Goal: Information Seeking & Learning: Check status

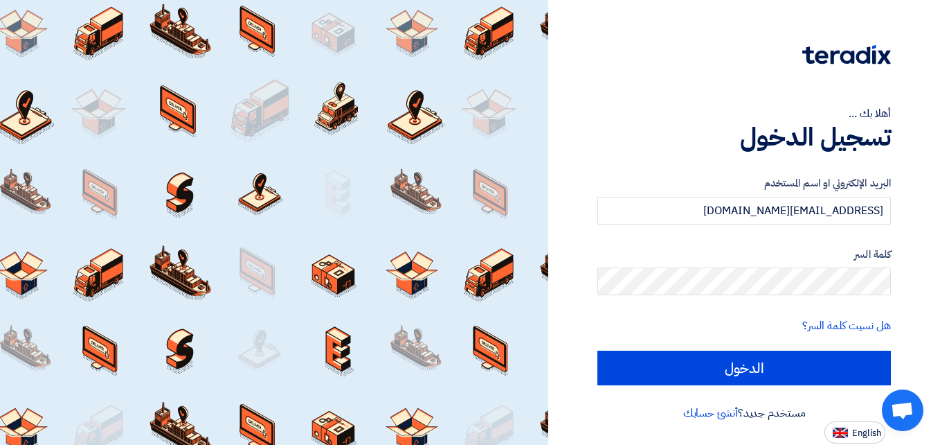
click at [598, 350] on input "الدخول" at bounding box center [745, 367] width 294 height 35
type input "Sign in"
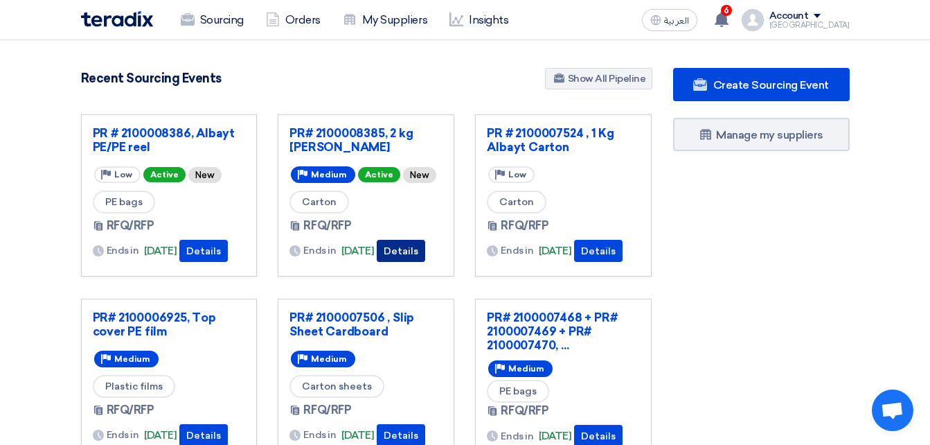
click at [419, 249] on button "Details" at bounding box center [401, 251] width 48 height 22
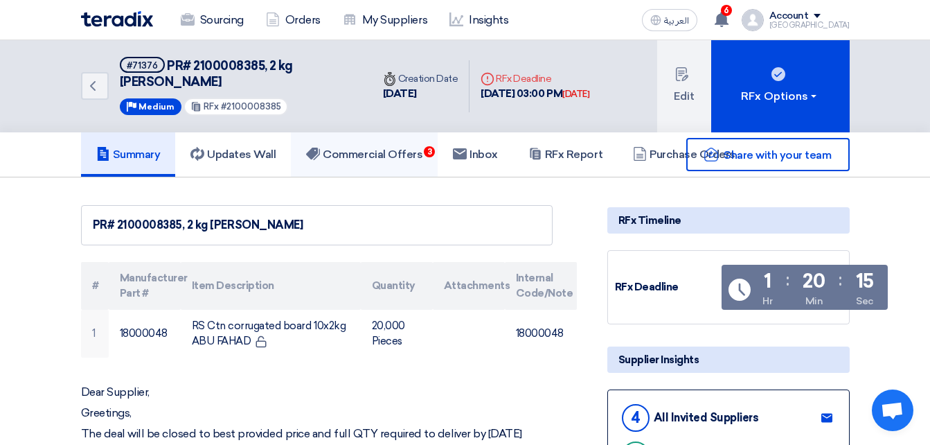
click at [391, 156] on h5 "Commercial Offers 3" at bounding box center [364, 154] width 116 height 14
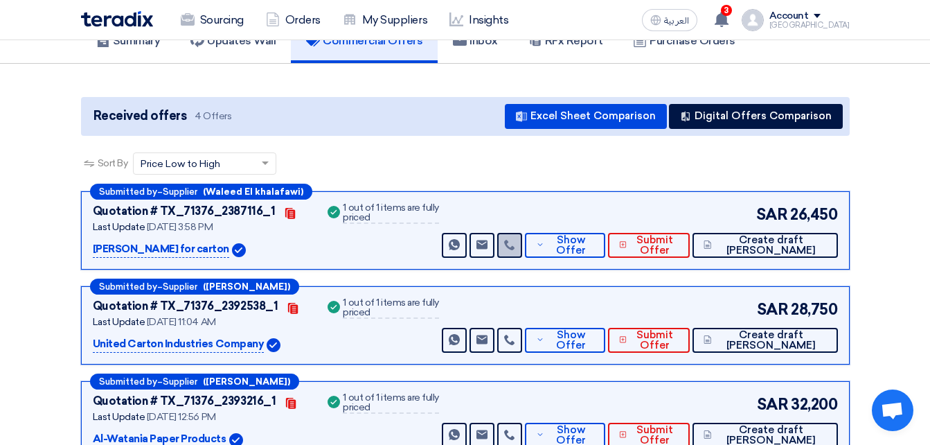
scroll to position [138, 0]
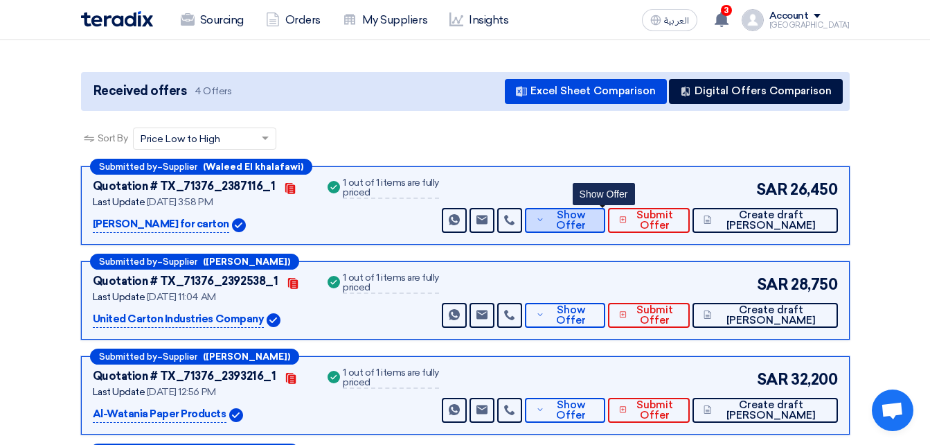
click at [593, 225] on span "Show Offer" at bounding box center [571, 220] width 46 height 21
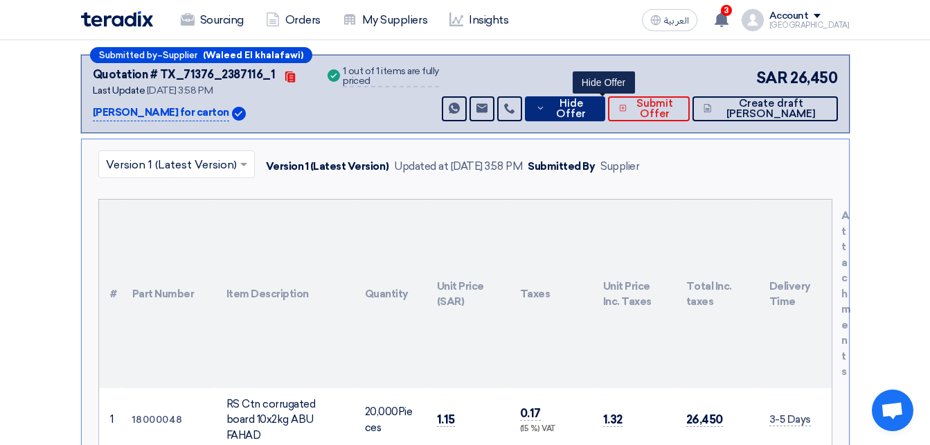
scroll to position [277, 0]
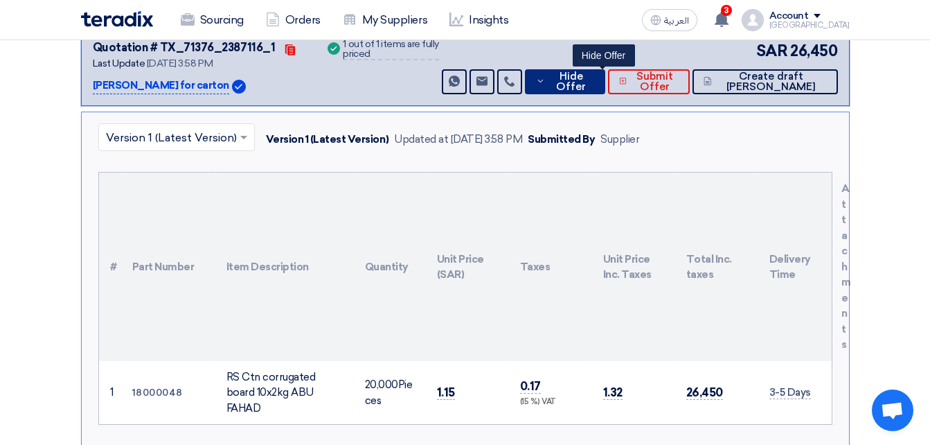
click at [593, 88] on span "Hide Offer" at bounding box center [570, 81] width 45 height 21
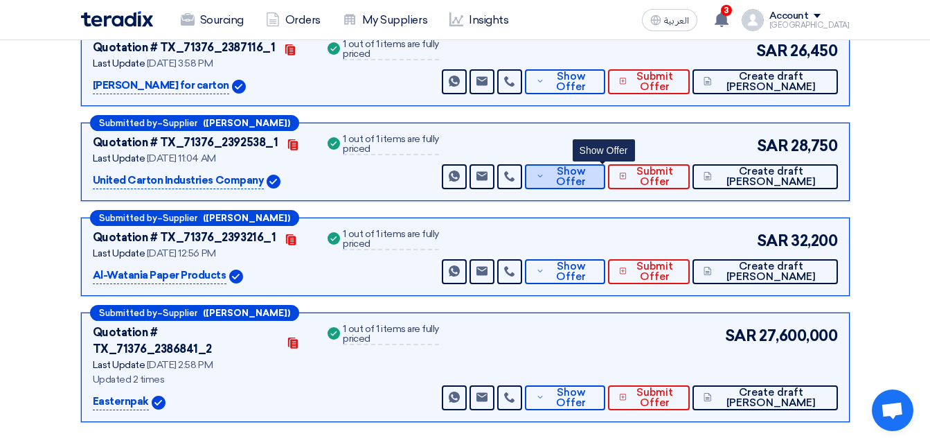
click at [593, 173] on span "Show Offer" at bounding box center [571, 176] width 46 height 21
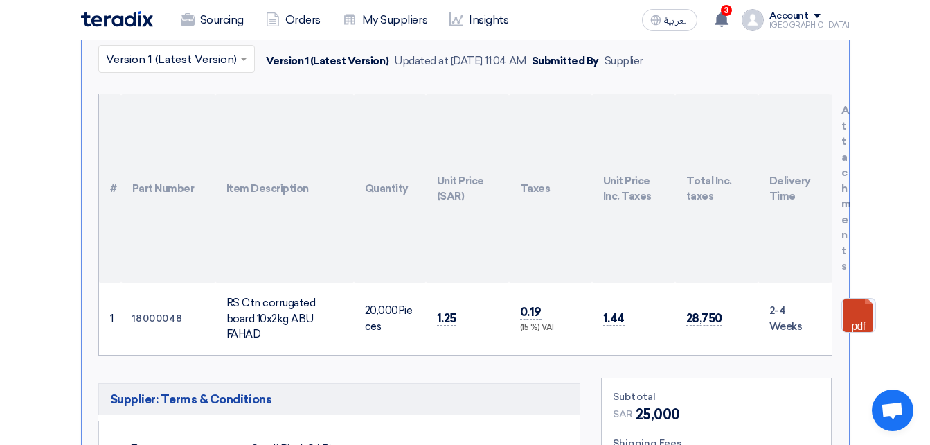
scroll to position [415, 0]
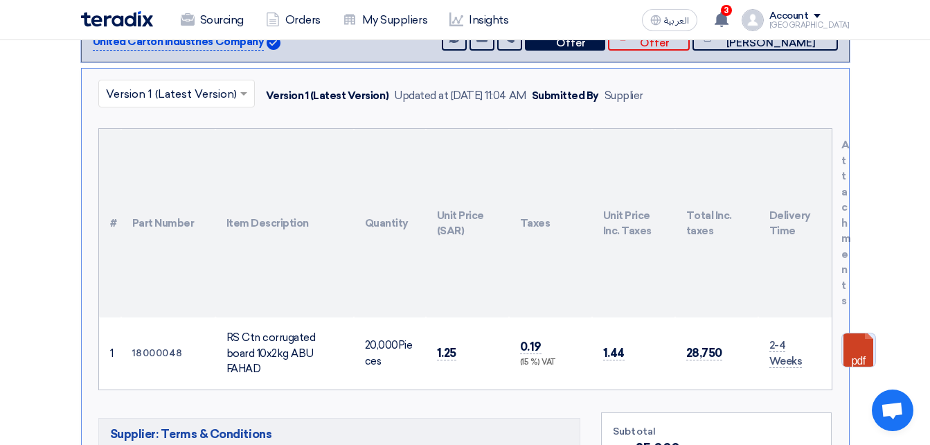
click at [864, 352] on link at bounding box center [897, 374] width 111 height 83
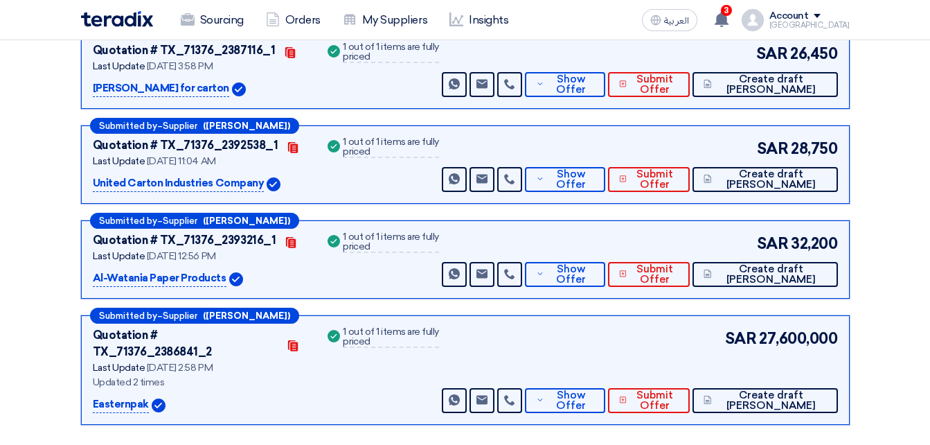
scroll to position [277, 0]
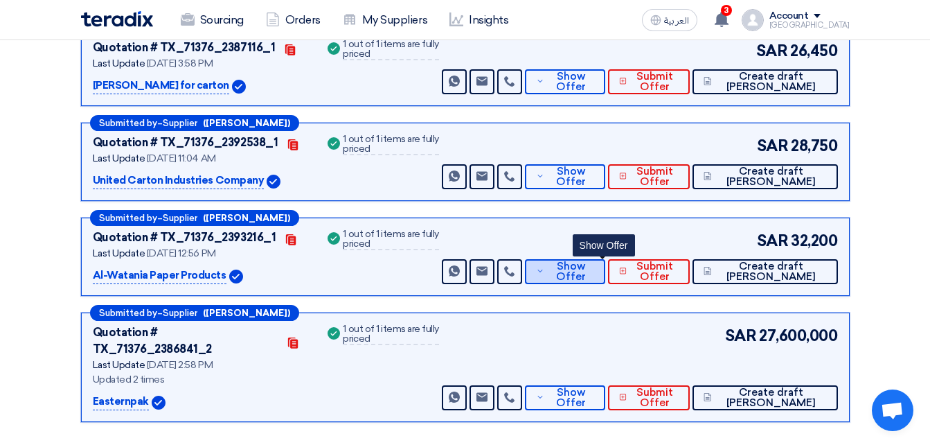
click at [593, 274] on span "Show Offer" at bounding box center [571, 271] width 46 height 21
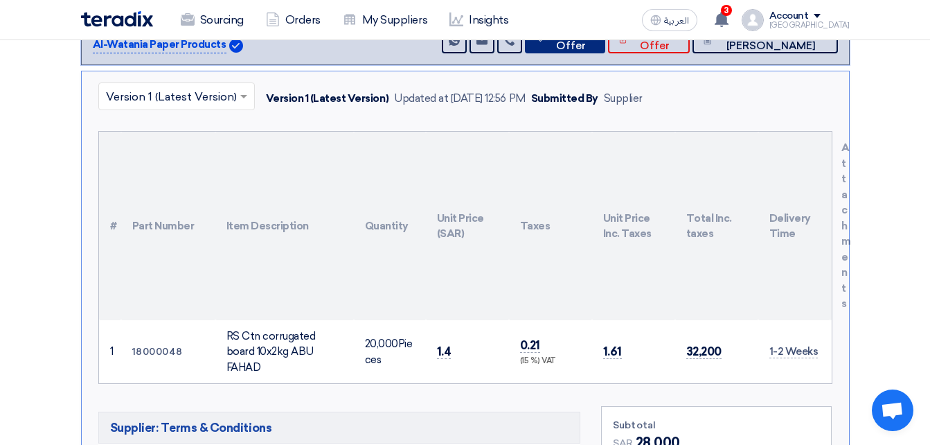
scroll to position [485, 0]
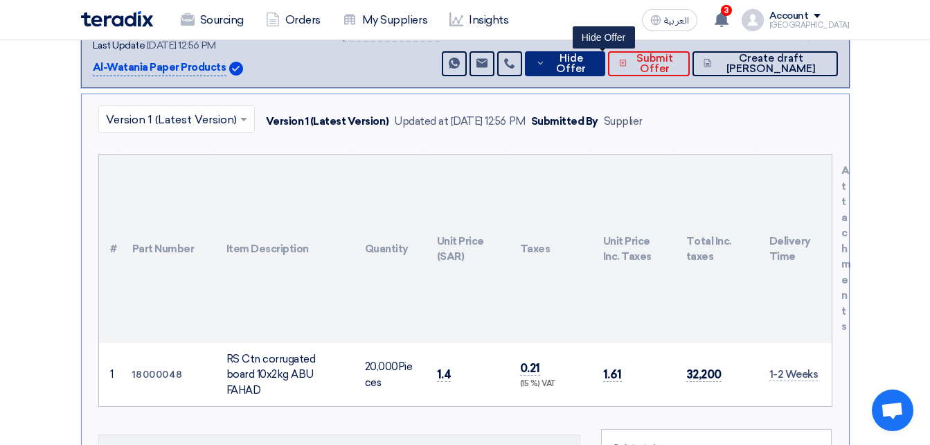
click at [593, 69] on span "Hide Offer" at bounding box center [570, 63] width 45 height 21
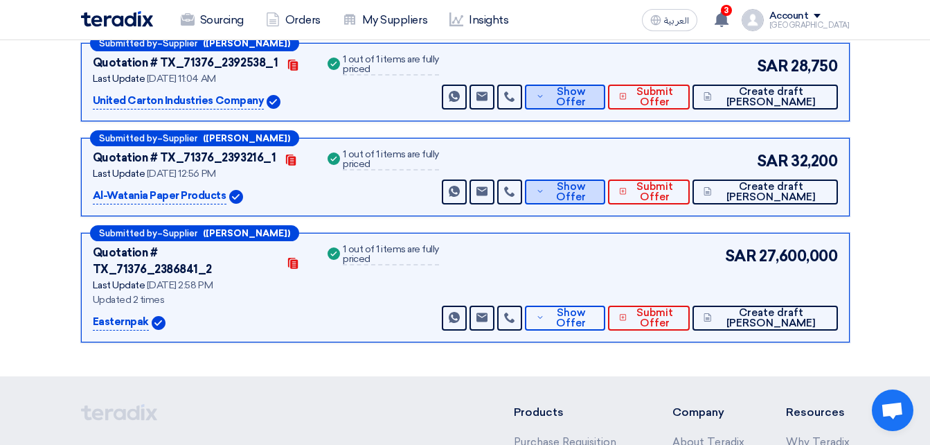
scroll to position [346, 0]
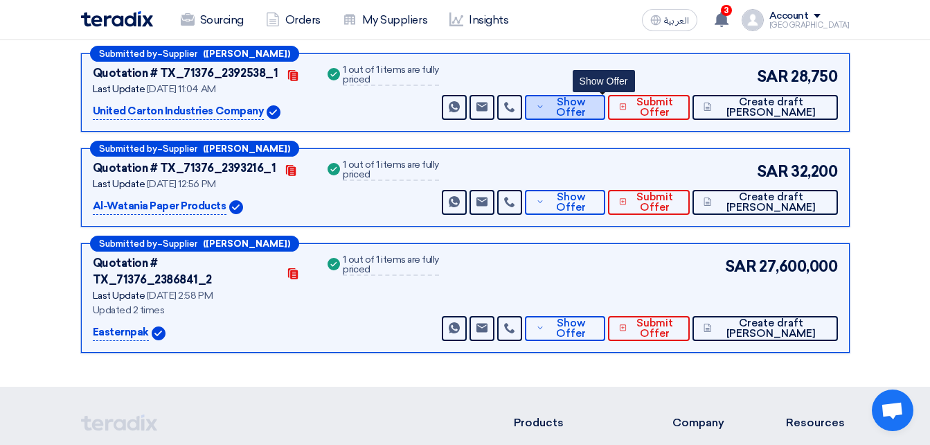
click at [585, 96] on button "Show Offer" at bounding box center [565, 107] width 80 height 25
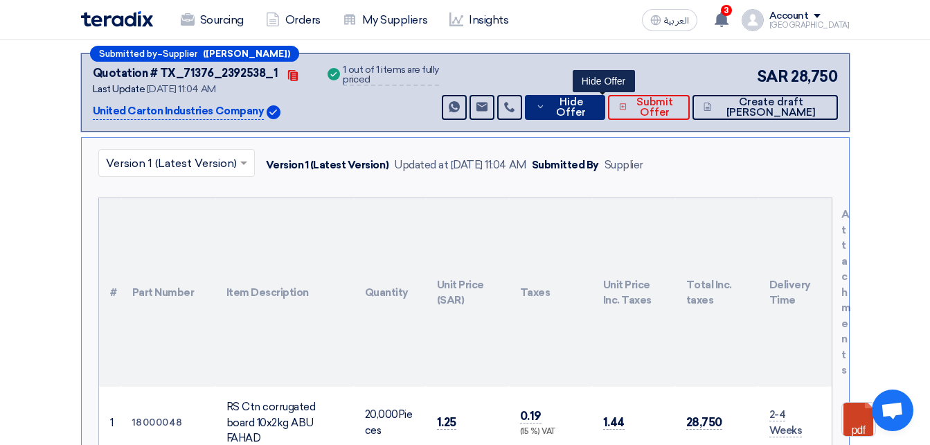
click at [585, 96] on button "Hide Offer" at bounding box center [565, 107] width 80 height 25
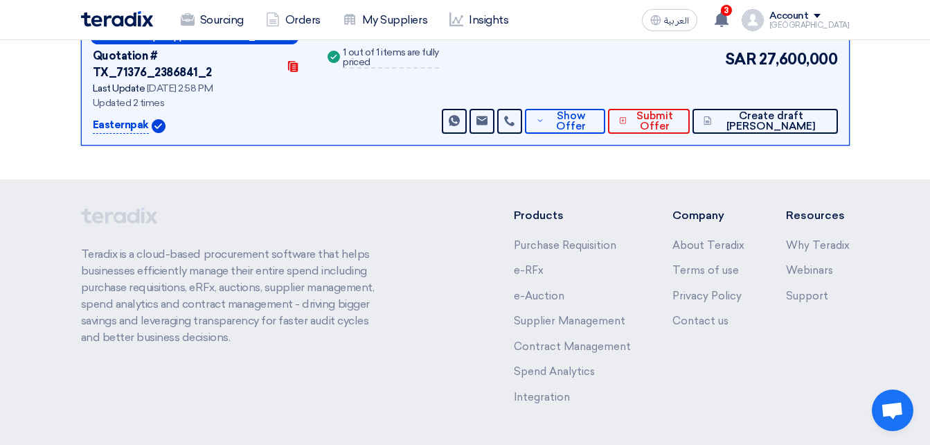
scroll to position [554, 0]
click at [604, 118] on div "Submitted by – Supplier (Elie Chami) Quotation # TX_71376_2386841_2 Contacts La…" at bounding box center [465, 89] width 769 height 109
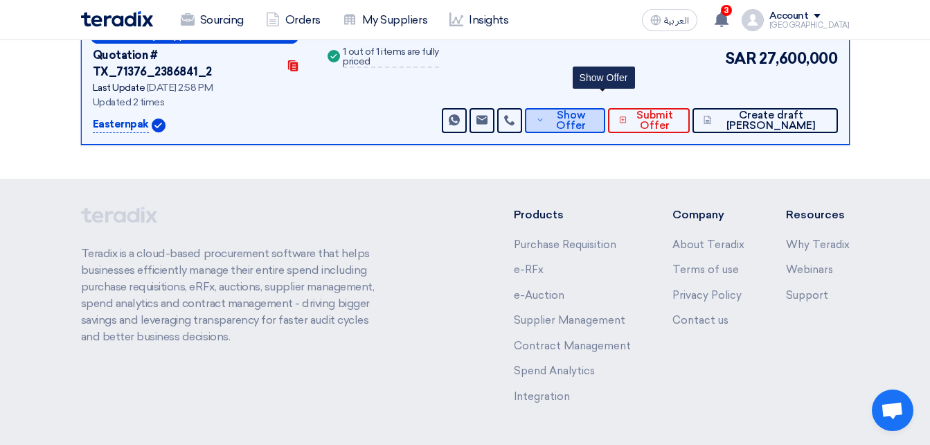
click at [604, 115] on button "Show Offer" at bounding box center [565, 120] width 80 height 25
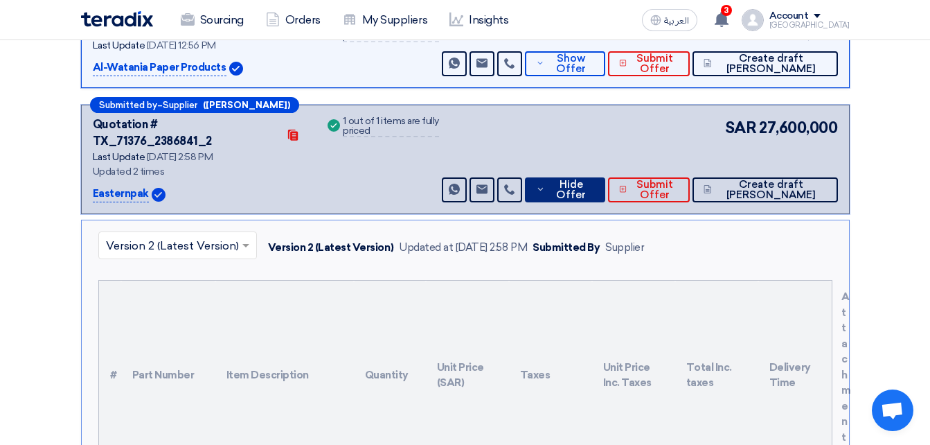
scroll to position [415, 0]
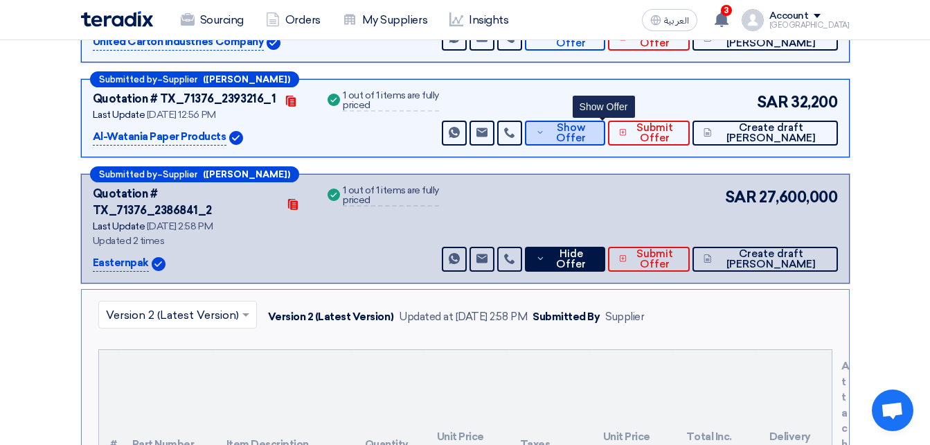
click at [544, 137] on icon at bounding box center [540, 132] width 8 height 11
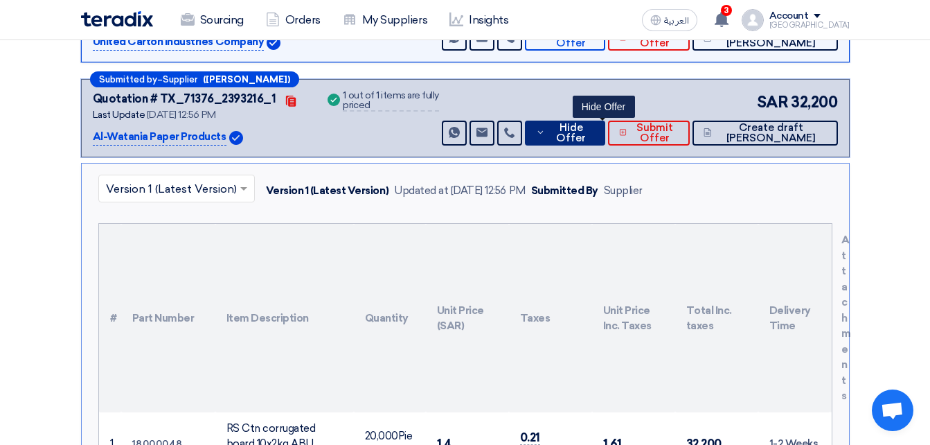
click at [545, 137] on icon at bounding box center [540, 132] width 9 height 11
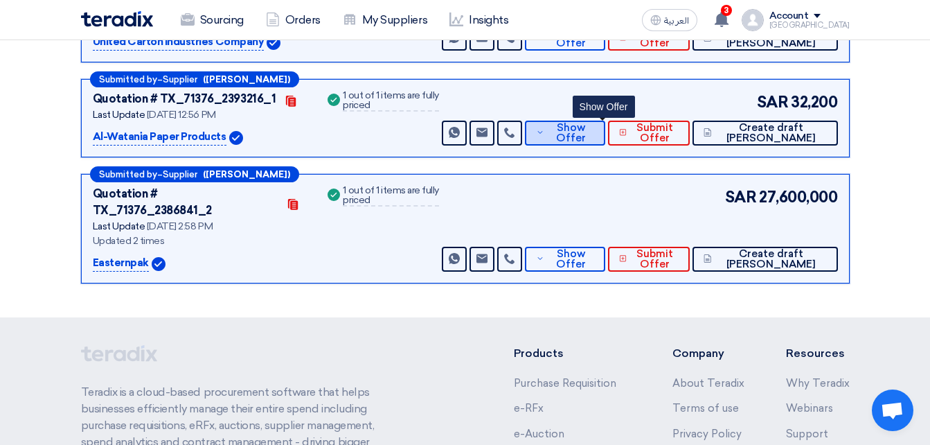
scroll to position [485, 0]
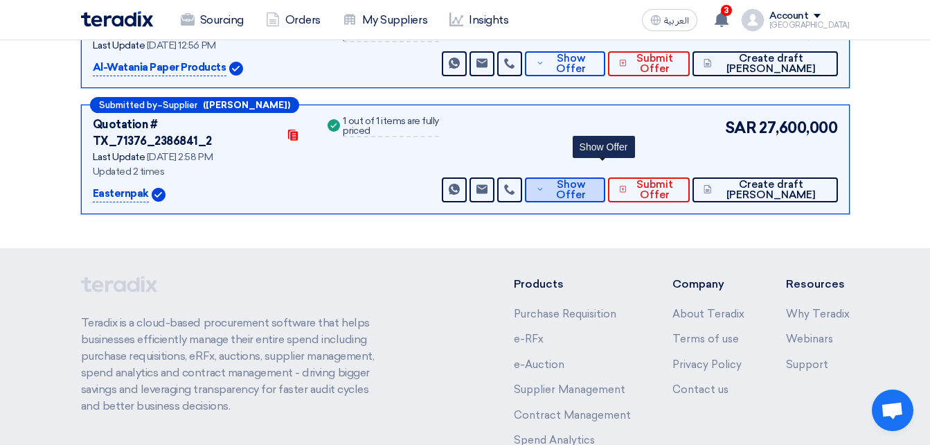
click at [593, 179] on span "Show Offer" at bounding box center [571, 189] width 46 height 21
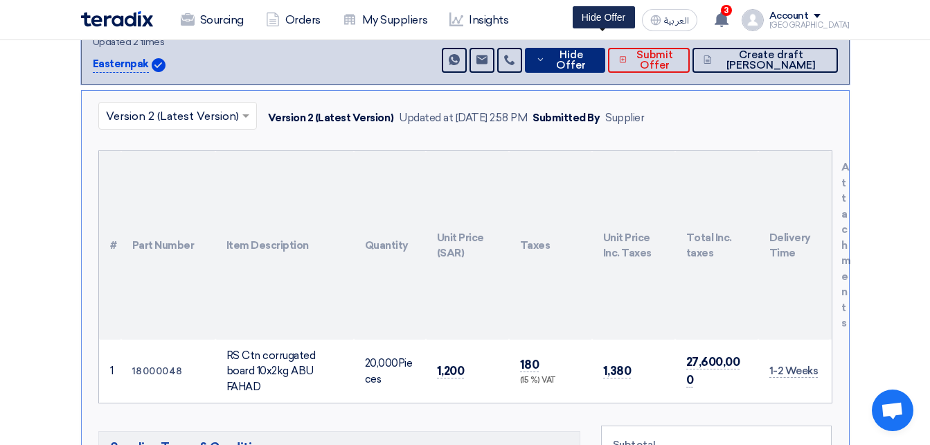
scroll to position [623, 0]
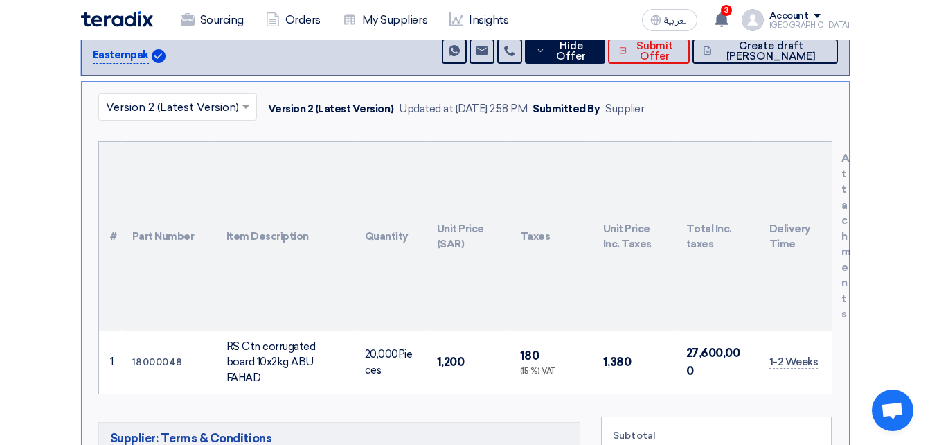
click at [217, 96] on input "text" at bounding box center [170, 107] width 129 height 23
click at [328, 142] on th "Item Description" at bounding box center [284, 236] width 138 height 188
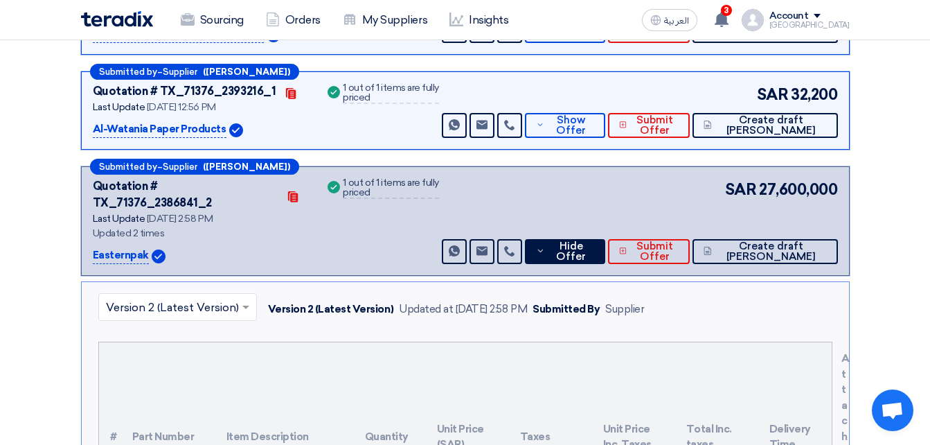
scroll to position [415, 0]
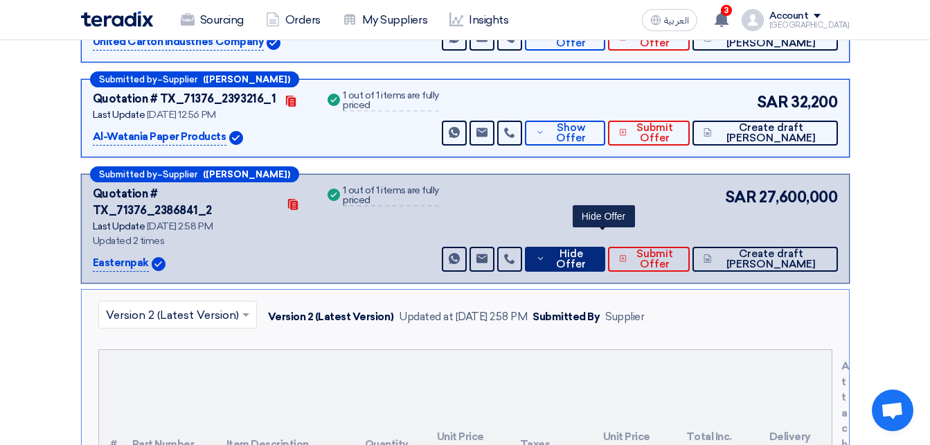
click at [582, 247] on button "Hide Offer" at bounding box center [565, 259] width 80 height 25
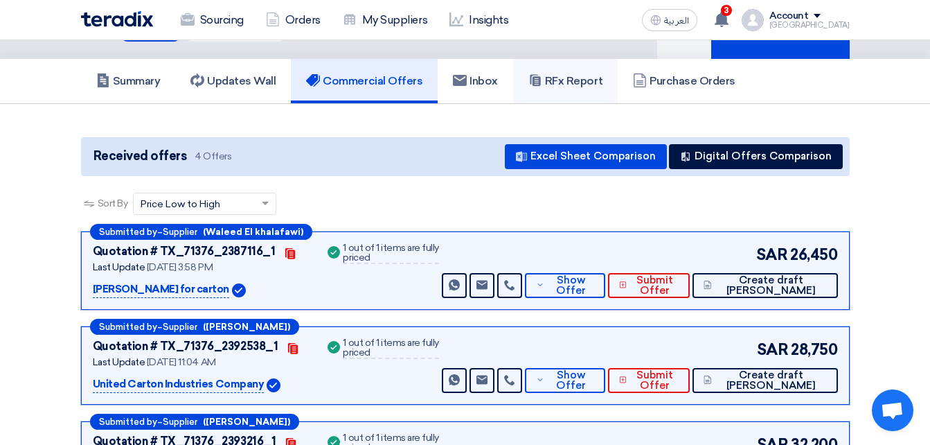
scroll to position [0, 0]
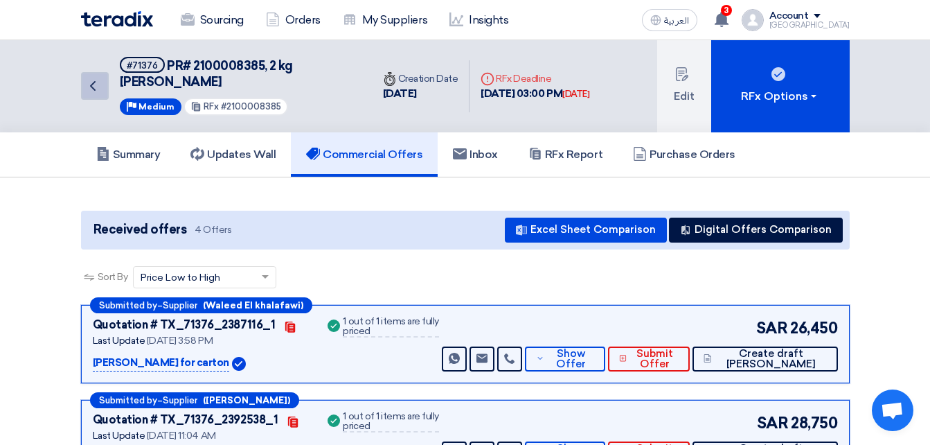
click at [92, 84] on use at bounding box center [93, 86] width 6 height 10
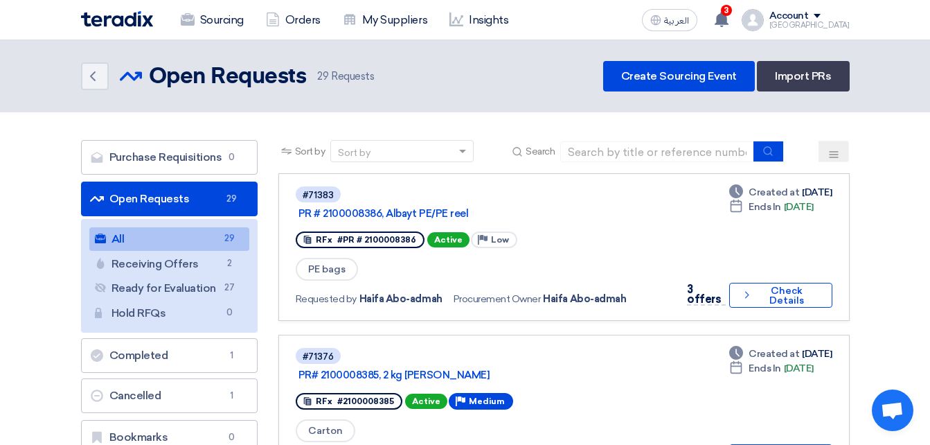
click at [177, 191] on link "Open Requests Open Requests 29" at bounding box center [169, 198] width 177 height 35
click at [211, 225] on ul "All All 29 Receiving Offers Receiving Offers 2 Ready for Evaluation Ready for E…" at bounding box center [169, 276] width 177 height 114
click at [208, 232] on link "All All 29" at bounding box center [169, 239] width 160 height 24
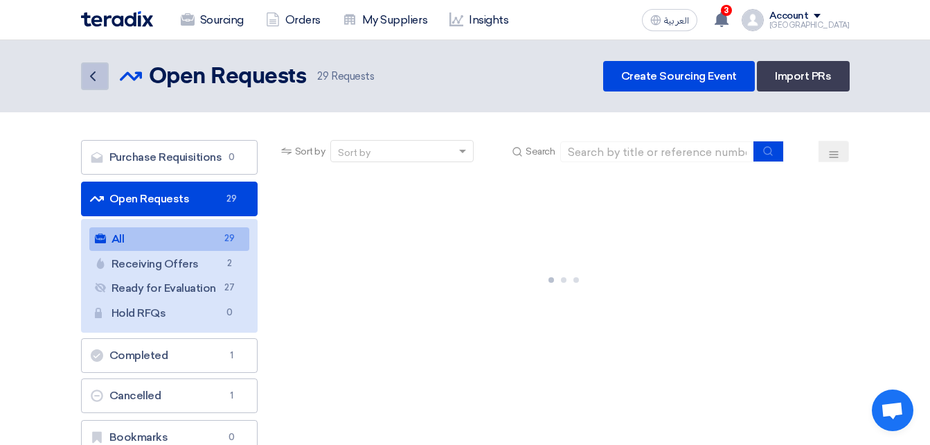
click at [87, 71] on icon "Back" at bounding box center [92, 76] width 17 height 17
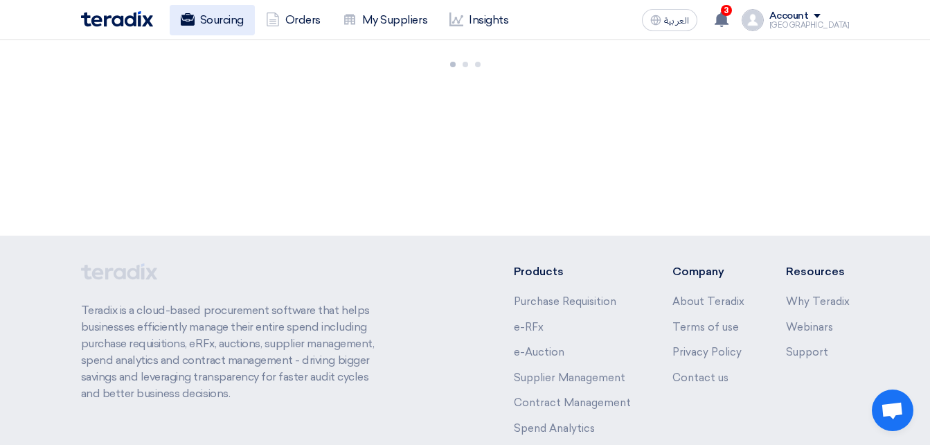
click at [193, 24] on use at bounding box center [187, 19] width 14 height 12
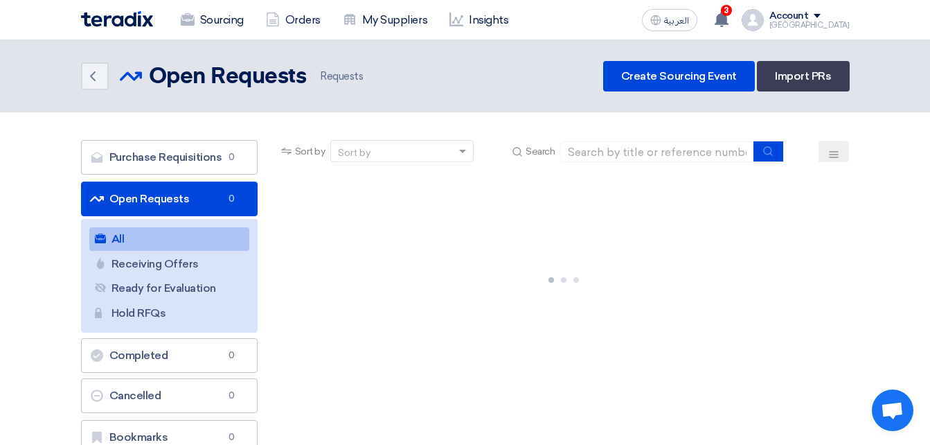
click at [200, 242] on link "All All" at bounding box center [169, 239] width 160 height 24
click at [179, 199] on link "Open Requests Open Requests 0" at bounding box center [169, 198] width 177 height 35
click at [222, 246] on link "All All" at bounding box center [169, 239] width 160 height 24
click at [199, 268] on link "Receiving Offers Receiving Offers" at bounding box center [169, 264] width 160 height 24
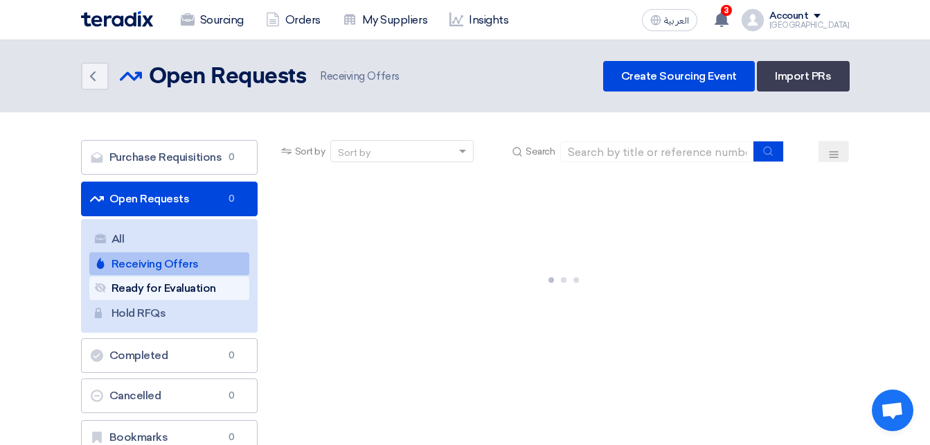
click at [185, 285] on link "Ready for Evaluation Ready for Evaluation" at bounding box center [169, 288] width 160 height 24
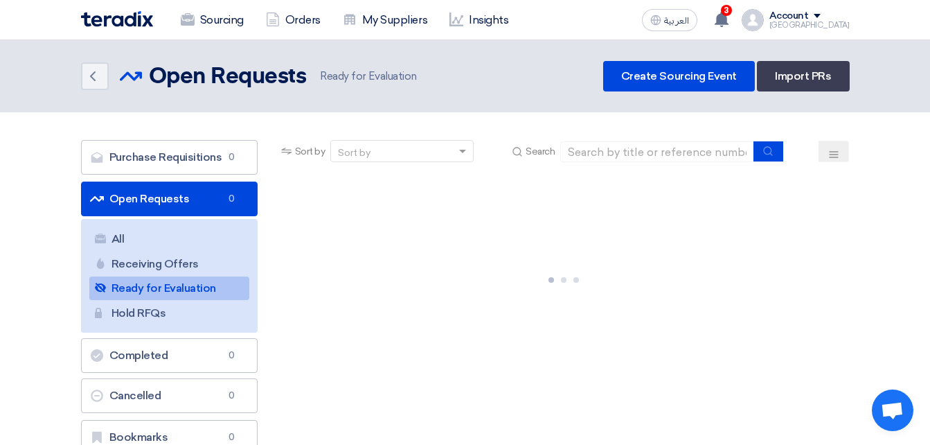
click at [181, 271] on link "Receiving Offers Receiving Offers" at bounding box center [169, 264] width 160 height 24
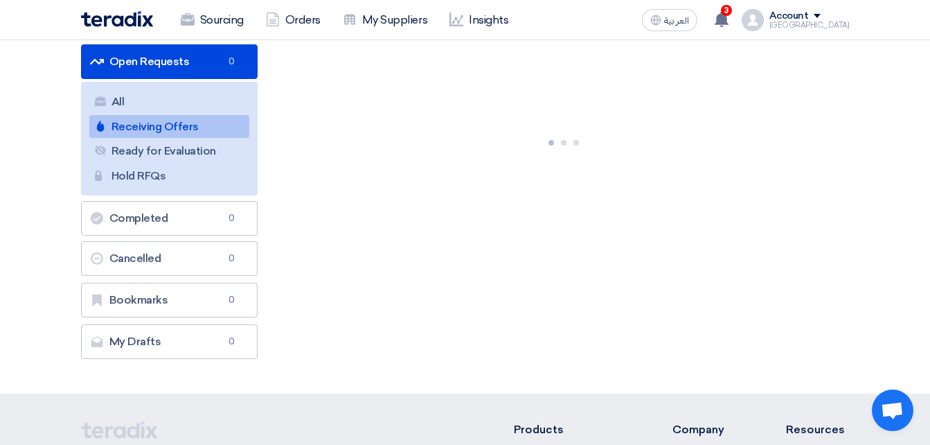
scroll to position [138, 0]
